Goal: Task Accomplishment & Management: Use online tool/utility

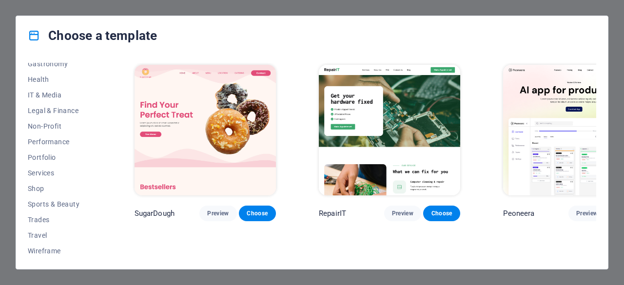
scroll to position [211, 0]
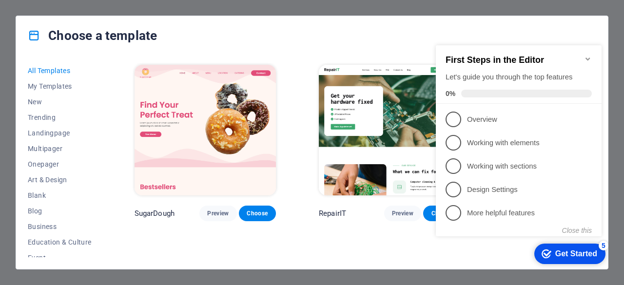
click at [336, 123] on img at bounding box center [389, 130] width 141 height 131
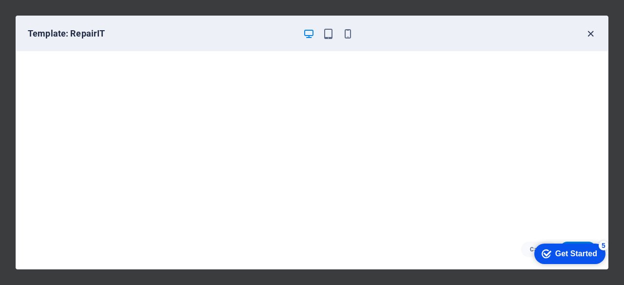
click at [591, 33] on icon "button" at bounding box center [590, 33] width 11 height 11
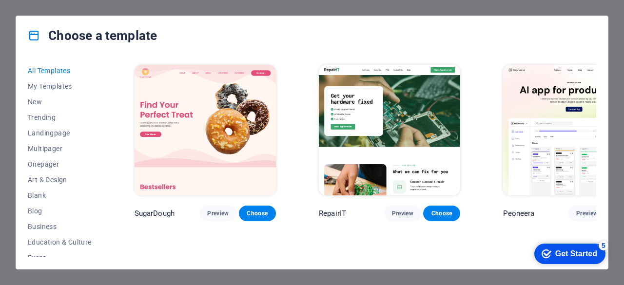
click at [503, 8] on div "Choose a template All Templates My Templates New Trending Landingpage Multipage…" at bounding box center [312, 142] width 624 height 285
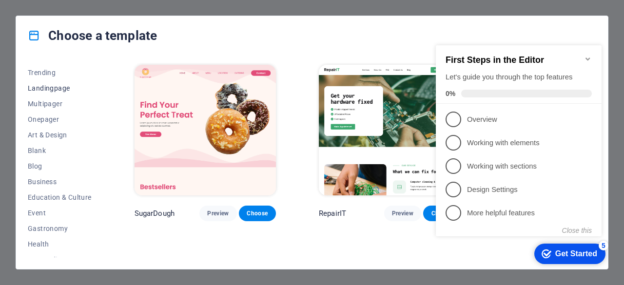
scroll to position [98, 0]
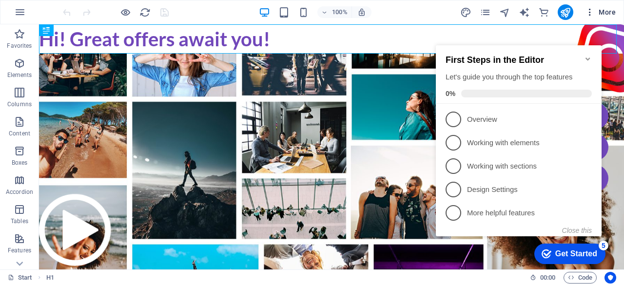
click at [604, 13] on span "More" at bounding box center [600, 12] width 31 height 10
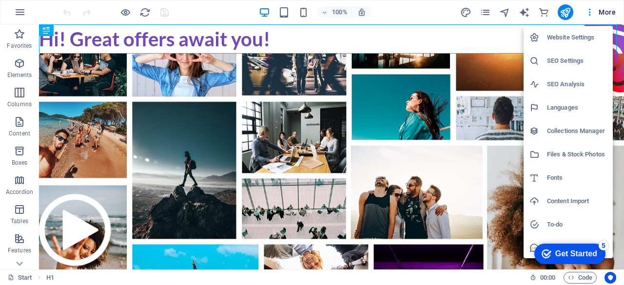
click at [576, 37] on h6 "Website Settings" at bounding box center [577, 38] width 60 height 12
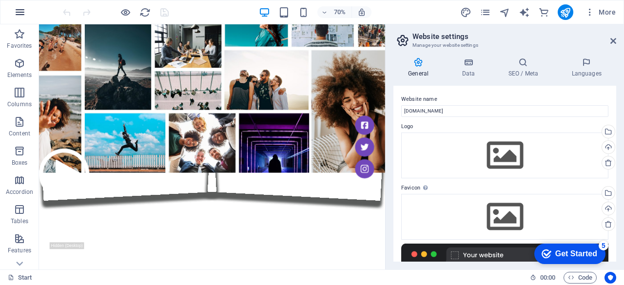
click at [16, 9] on icon "button" at bounding box center [20, 12] width 12 height 12
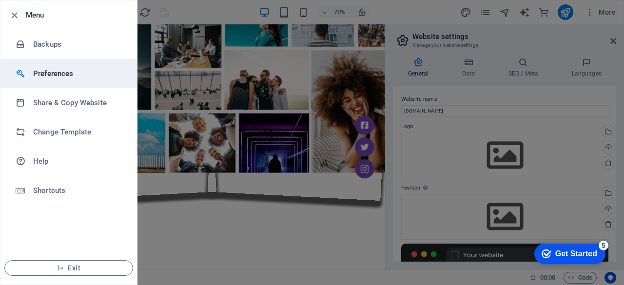
click at [44, 71] on h6 "Preferences" at bounding box center [78, 74] width 90 height 12
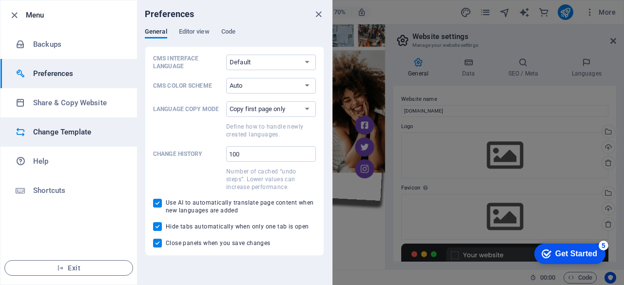
click at [43, 132] on h6 "Change Template" at bounding box center [78, 132] width 90 height 12
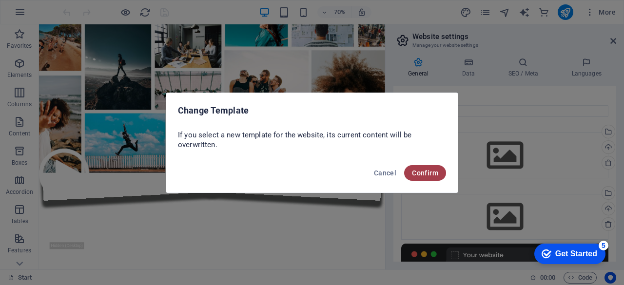
click at [424, 171] on span "Confirm" at bounding box center [425, 173] width 26 height 8
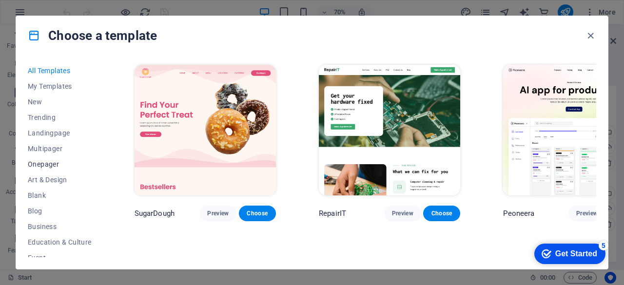
scroll to position [211, 0]
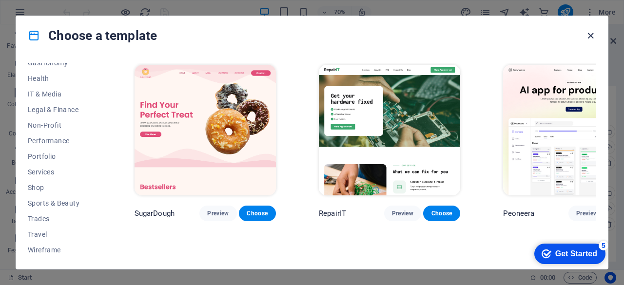
click at [590, 34] on icon "button" at bounding box center [590, 35] width 11 height 11
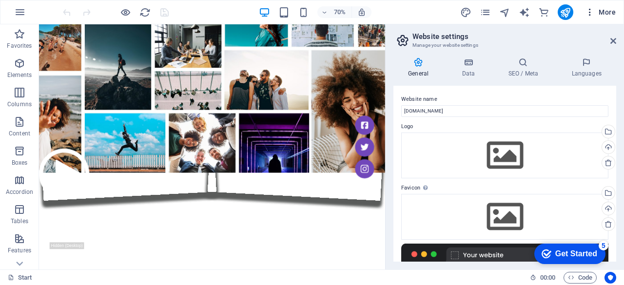
click at [592, 12] on icon "button" at bounding box center [590, 12] width 10 height 10
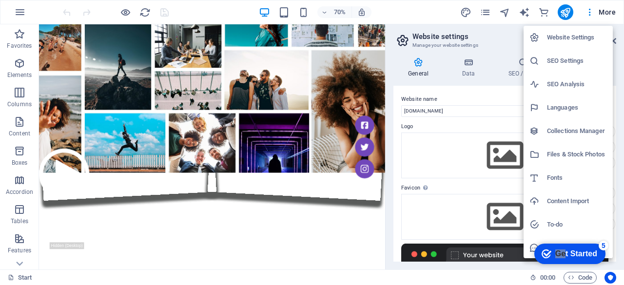
drag, startPoint x: 564, startPoint y: 254, endPoint x: 1030, endPoint y: 485, distance: 520.3
click html "checkmark Get Started 5 First Steps in the Editor Let's guide you through the t…"
click at [537, 33] on icon at bounding box center [535, 38] width 10 height 10
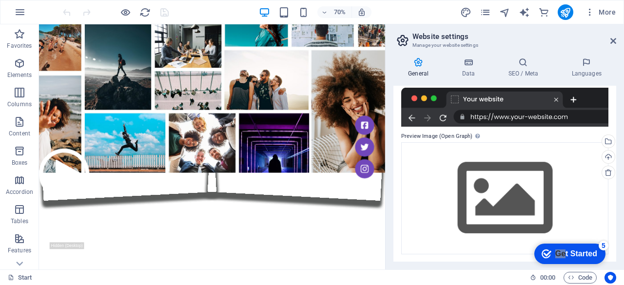
scroll to position [0, 0]
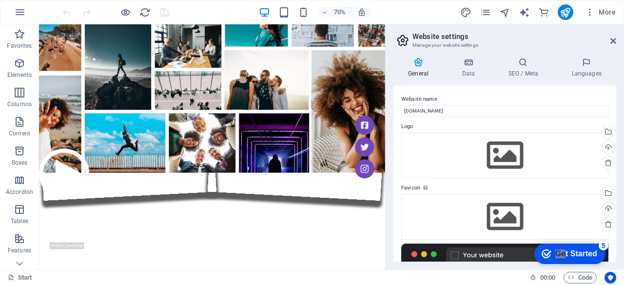
click at [414, 65] on icon at bounding box center [419, 63] width 50 height 10
click at [21, 10] on icon "button" at bounding box center [20, 12] width 12 height 12
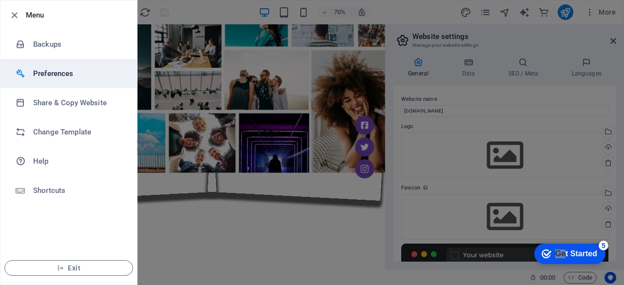
click at [43, 76] on h6 "Preferences" at bounding box center [78, 74] width 90 height 12
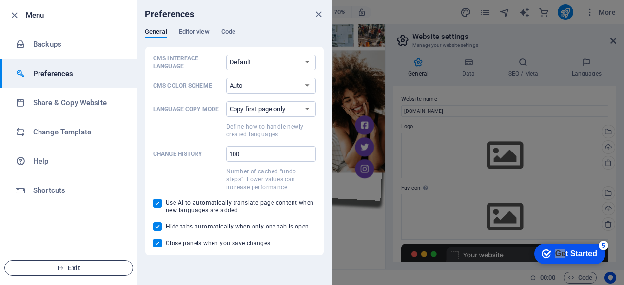
click at [98, 269] on span "Exit" at bounding box center [69, 268] width 112 height 8
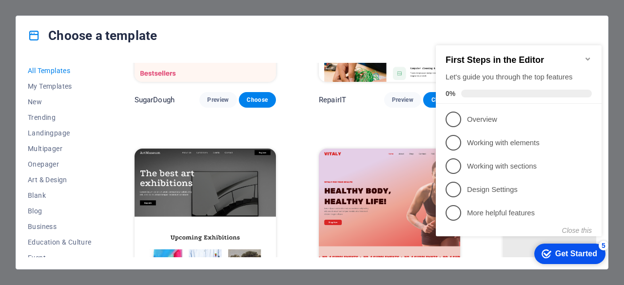
scroll to position [146, 0]
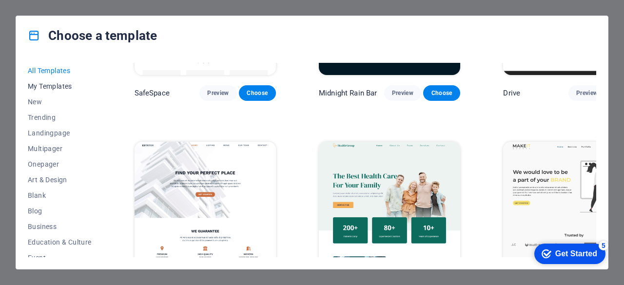
click at [52, 85] on span "My Templates" at bounding box center [60, 86] width 64 height 8
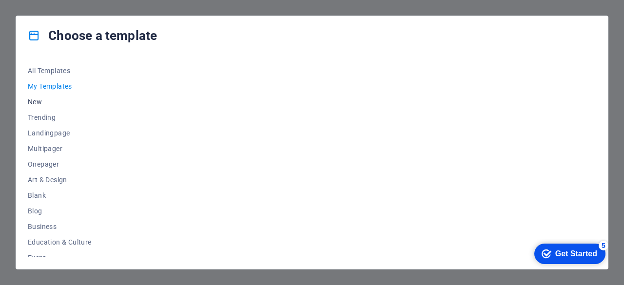
click at [35, 101] on span "New" at bounding box center [60, 102] width 64 height 8
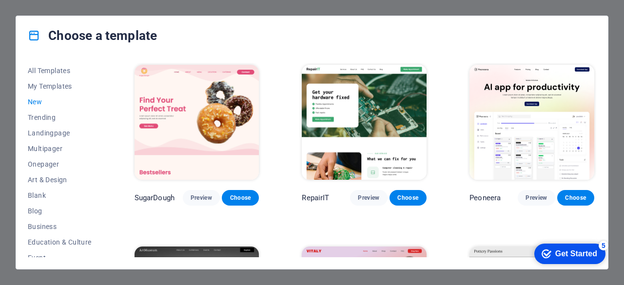
click at [38, 101] on span "New" at bounding box center [60, 102] width 64 height 8
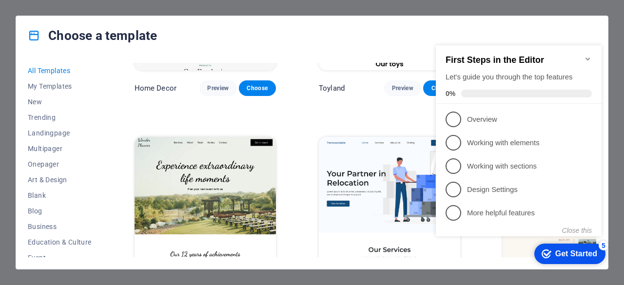
scroll to position [537, 0]
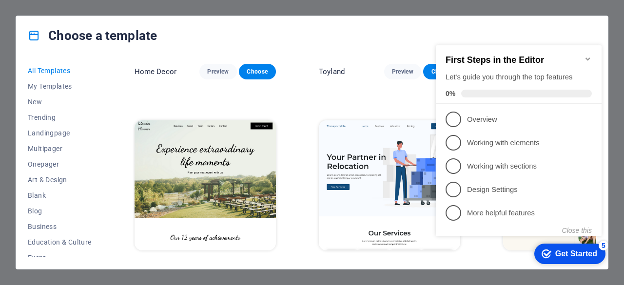
click at [247, 265] on span "Choose" at bounding box center [257, 269] width 21 height 8
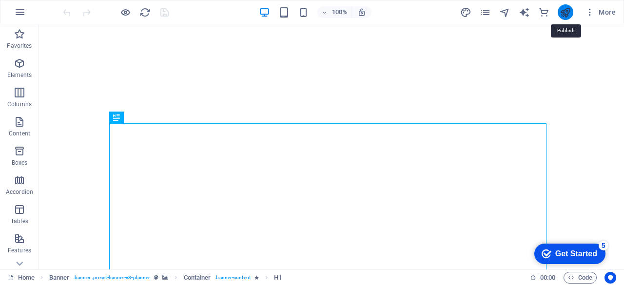
click at [565, 15] on icon "publish" at bounding box center [565, 12] width 11 height 11
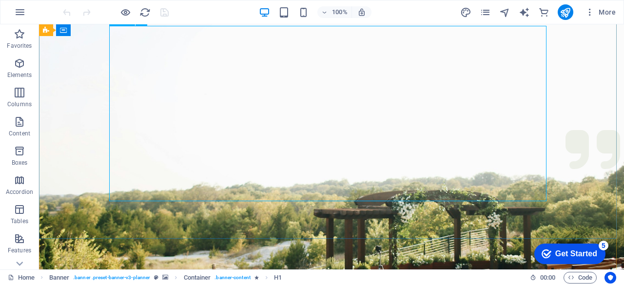
scroll to position [49, 0]
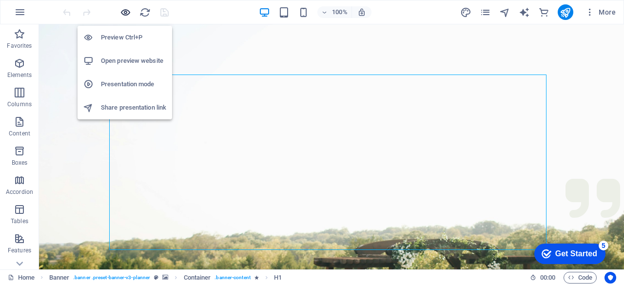
click at [126, 12] on icon "button" at bounding box center [125, 12] width 11 height 11
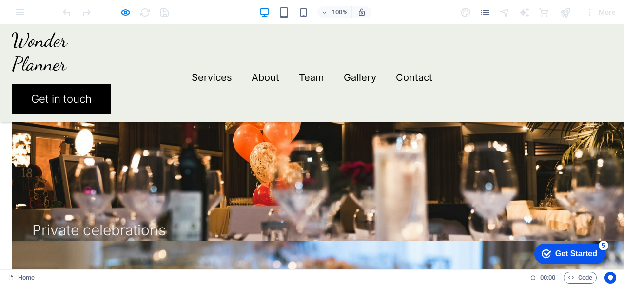
scroll to position [1317, 0]
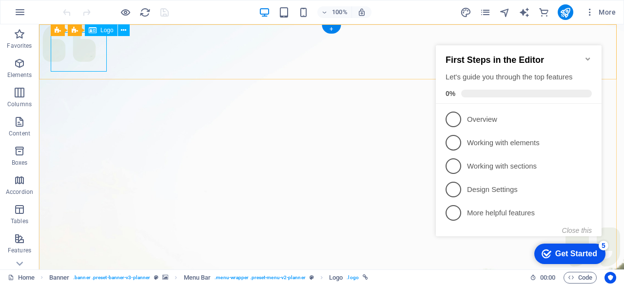
click at [105, 33] on span "Logo" at bounding box center [106, 30] width 13 height 6
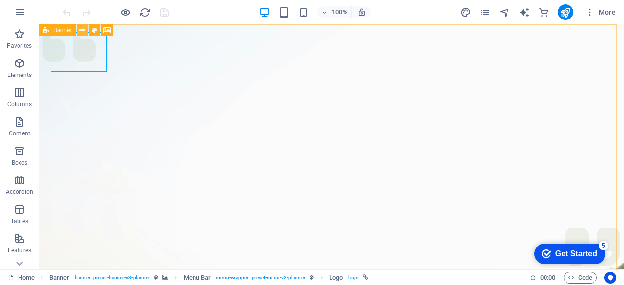
click at [80, 30] on icon at bounding box center [82, 30] width 5 height 10
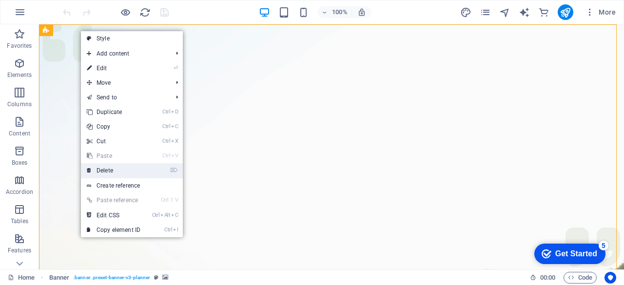
click at [109, 168] on link "⌦ Delete" at bounding box center [113, 170] width 65 height 15
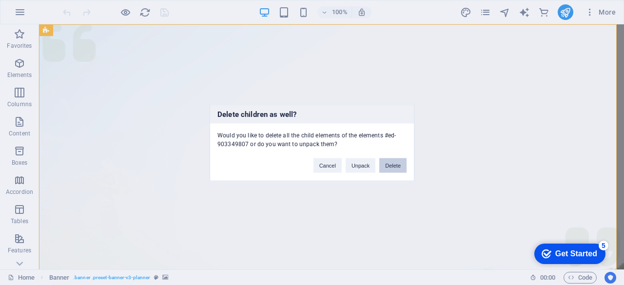
drag, startPoint x: 391, startPoint y: 165, endPoint x: 345, endPoint y: 140, distance: 52.6
click at [391, 165] on button "Delete" at bounding box center [393, 165] width 27 height 15
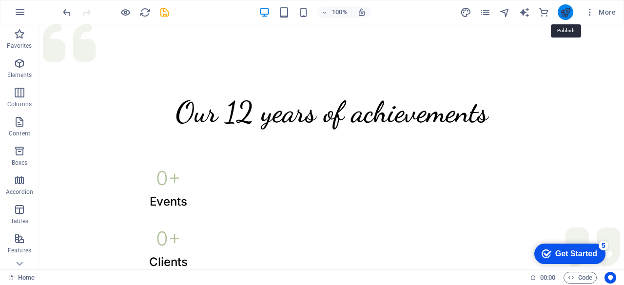
click at [568, 12] on icon "publish" at bounding box center [565, 12] width 11 height 11
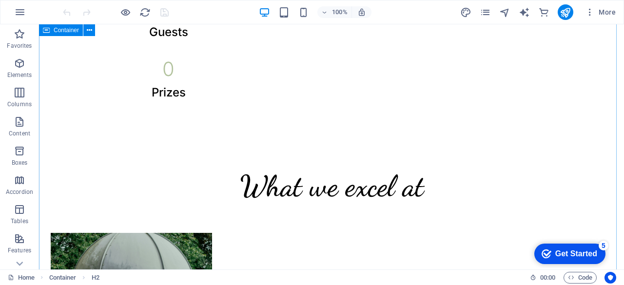
scroll to position [293, 0]
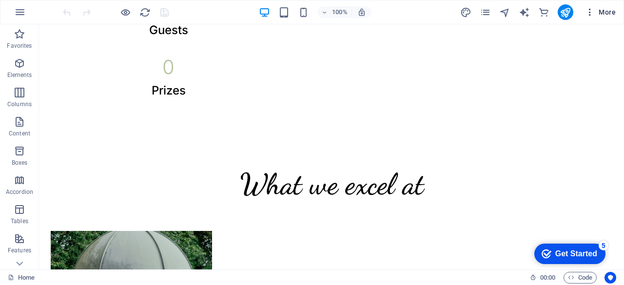
click at [603, 12] on span "More" at bounding box center [600, 12] width 31 height 10
